Goal: Information Seeking & Learning: Learn about a topic

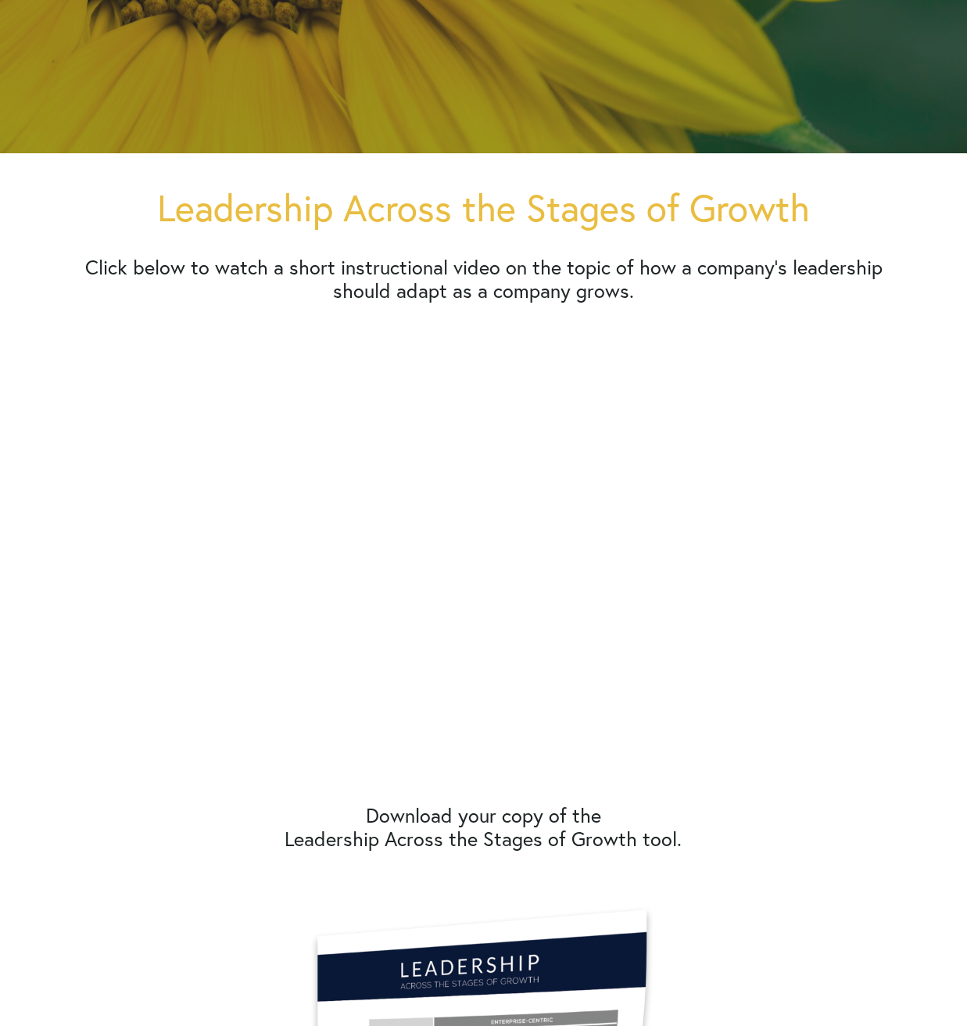
scroll to position [514, 0]
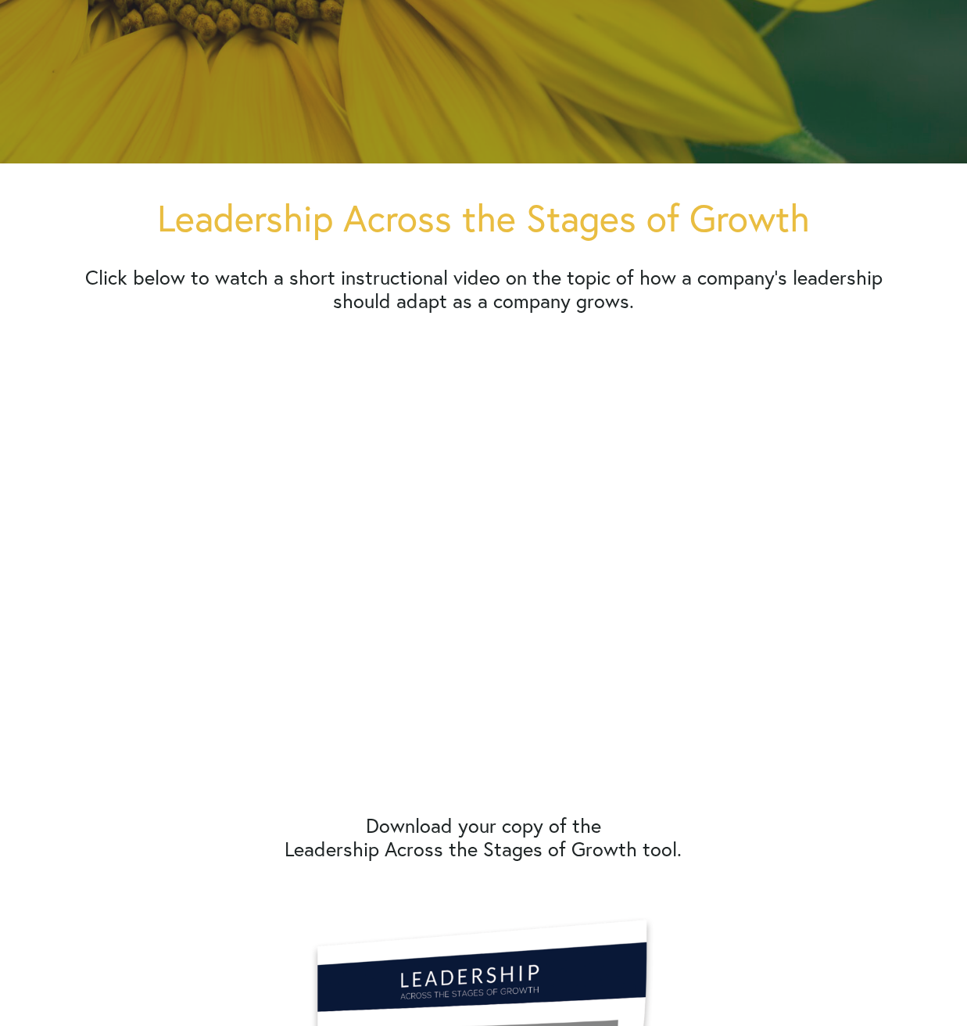
click at [50, 545] on div "Leadership Across the Stages of Growth Click below to watch a short instruction…" at bounding box center [483, 975] width 875 height 1624
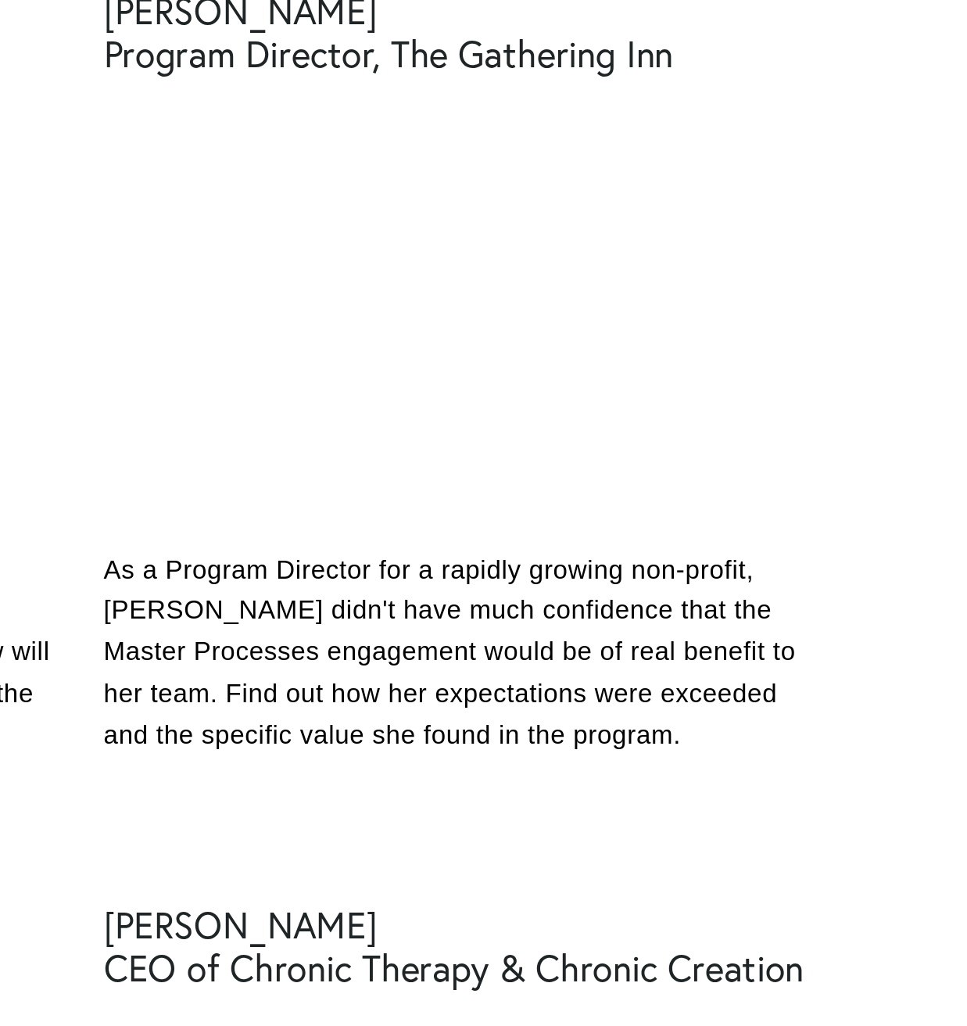
scroll to position [1763, 0]
